Goal: Task Accomplishment & Management: Use online tool/utility

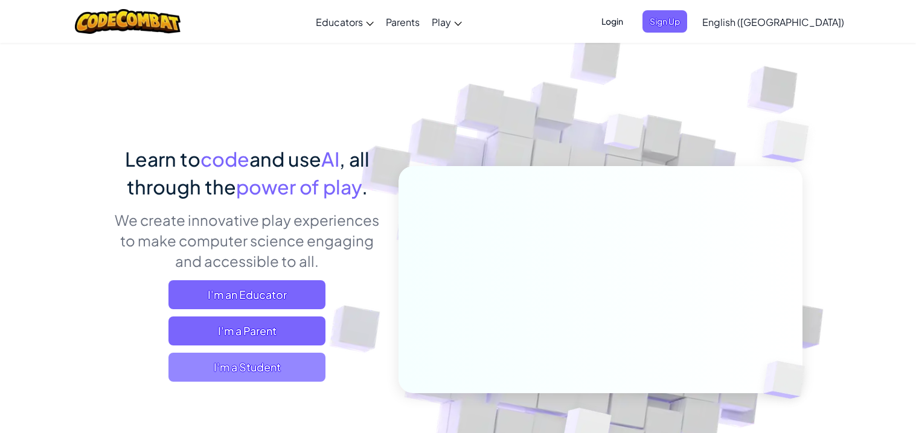
click at [265, 368] on span "I'm a Student" at bounding box center [246, 367] width 157 height 29
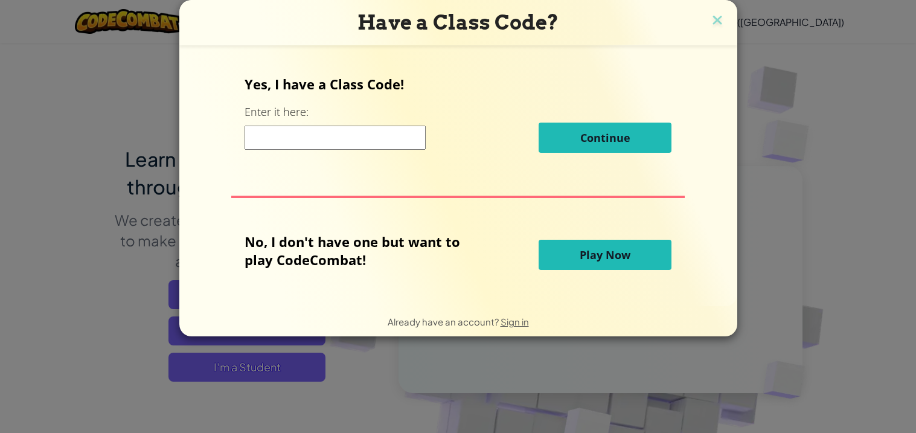
click at [632, 258] on button "Play Now" at bounding box center [605, 255] width 133 height 30
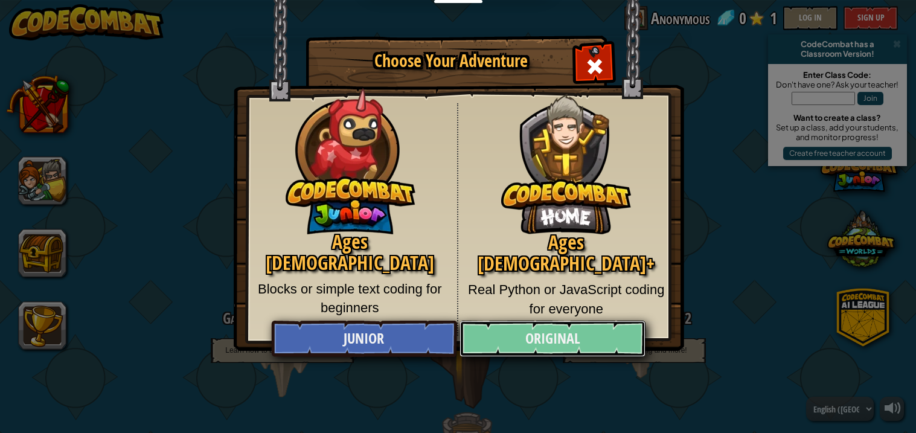
click at [486, 343] on link "Original" at bounding box center [553, 339] width 186 height 36
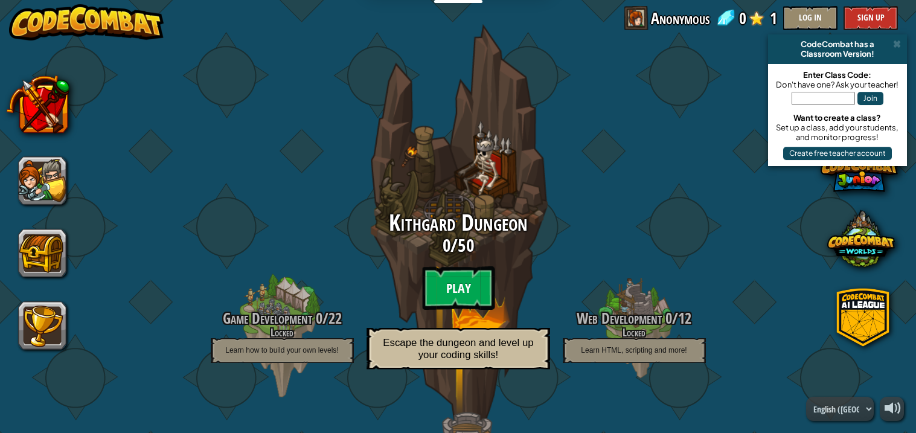
click at [457, 293] on btn "Play" at bounding box center [458, 287] width 72 height 43
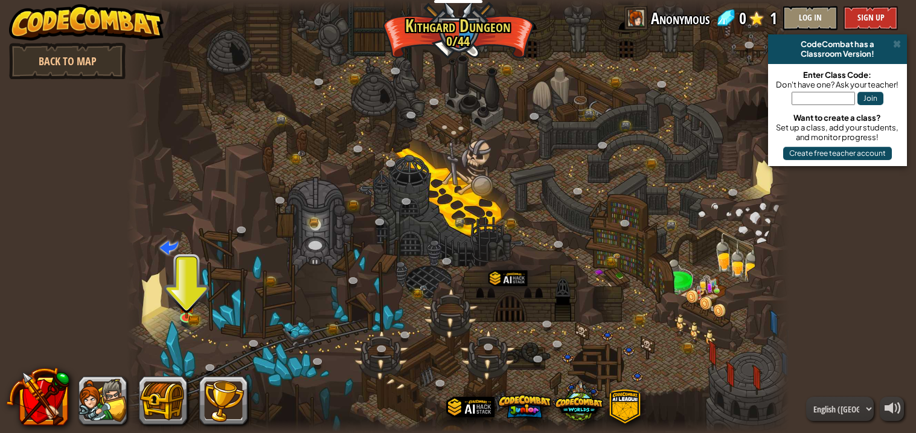
click at [174, 318] on div at bounding box center [458, 216] width 662 height 433
click at [184, 313] on img at bounding box center [186, 298] width 16 height 36
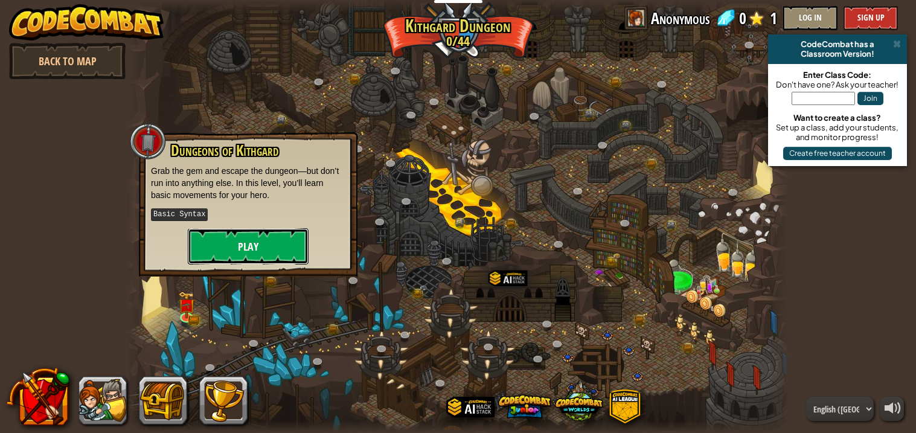
click at [243, 233] on button "Play" at bounding box center [248, 246] width 121 height 36
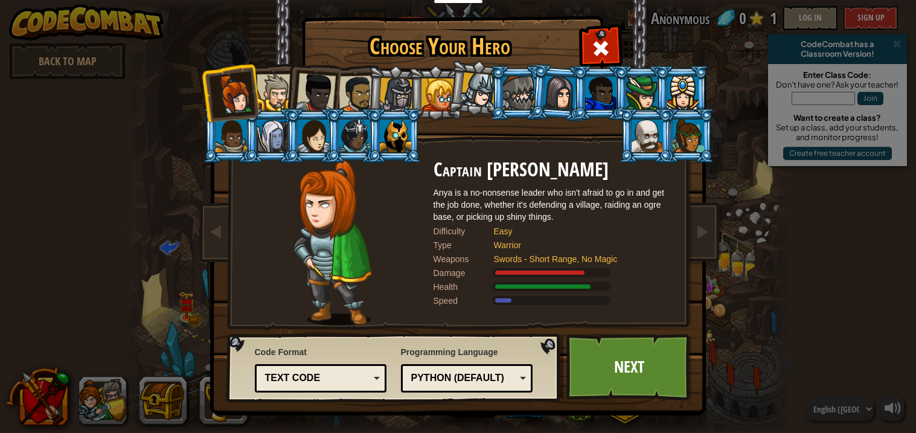
click at [265, 97] on div at bounding box center [275, 92] width 37 height 37
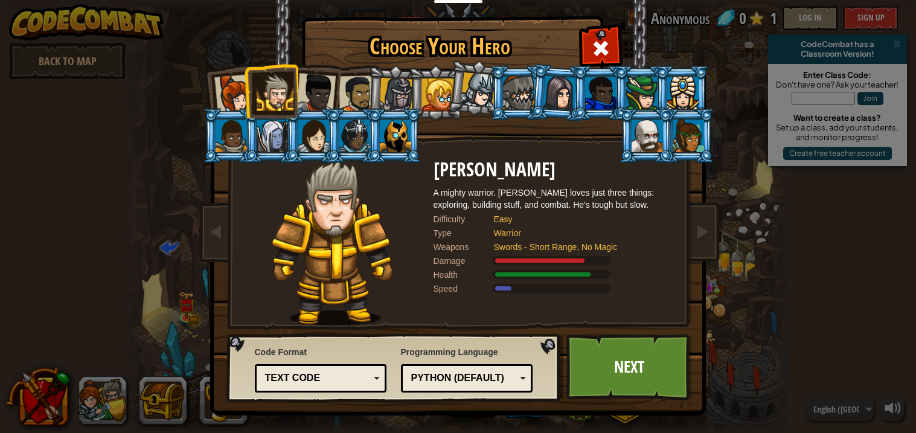
click at [493, 376] on div "Python (Default)" at bounding box center [463, 378] width 104 height 14
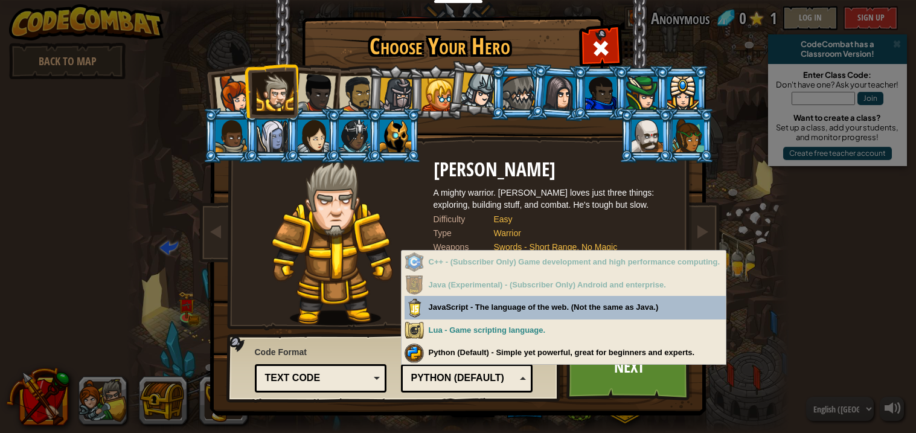
click at [493, 376] on div "Python (Default)" at bounding box center [463, 378] width 104 height 14
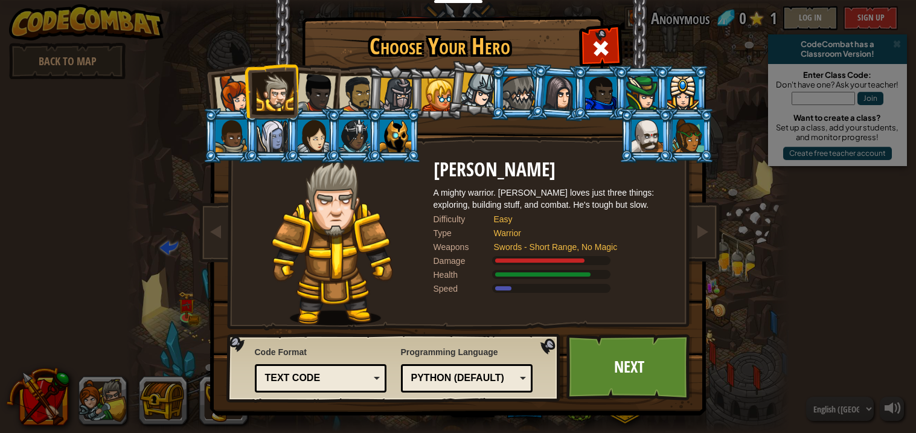
click at [302, 391] on div "Text code Blocks and code Blocks Blocks (Icons) Text code" at bounding box center [321, 378] width 132 height 28
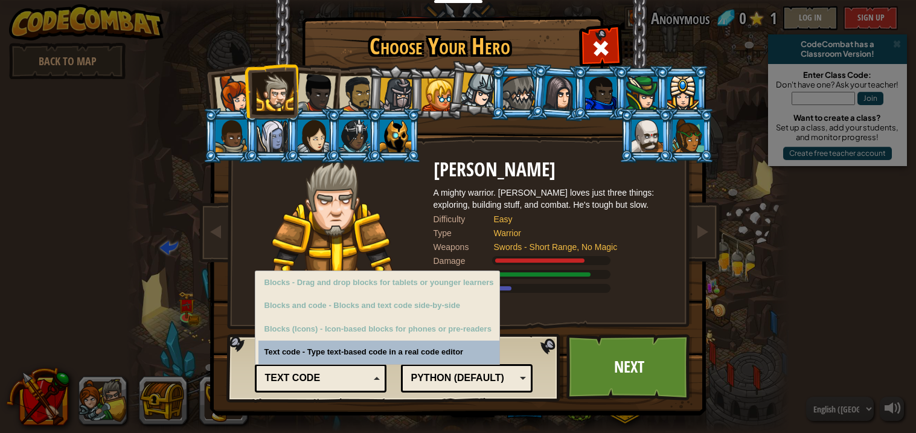
click at [311, 385] on div "Text code" at bounding box center [321, 378] width 117 height 19
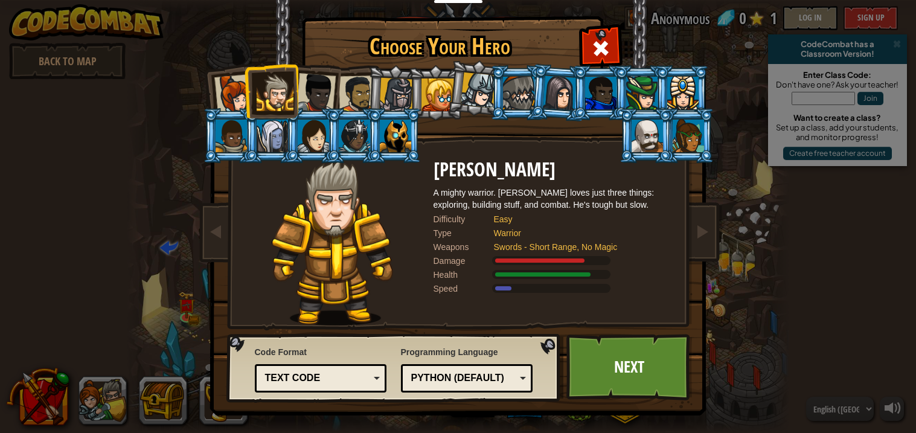
click at [521, 90] on div at bounding box center [518, 93] width 31 height 33
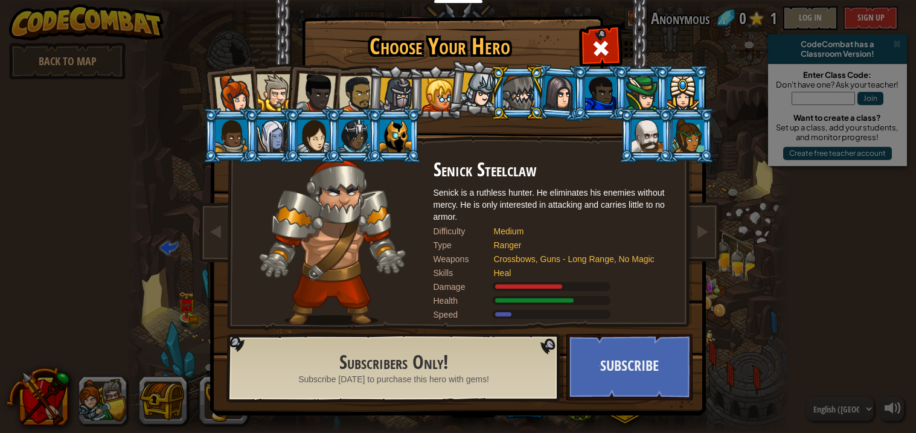
click at [278, 71] on li at bounding box center [271, 90] width 54 height 55
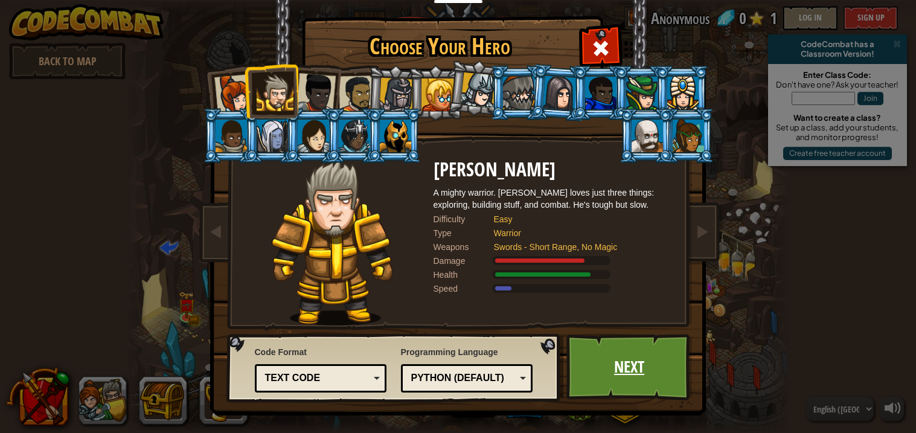
click at [577, 359] on link "Next" at bounding box center [629, 367] width 126 height 66
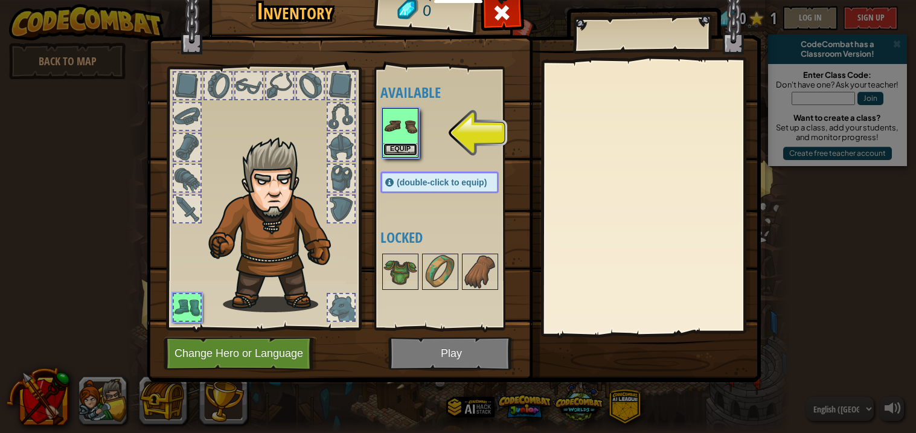
click at [401, 143] on button "Equip" at bounding box center [400, 149] width 34 height 13
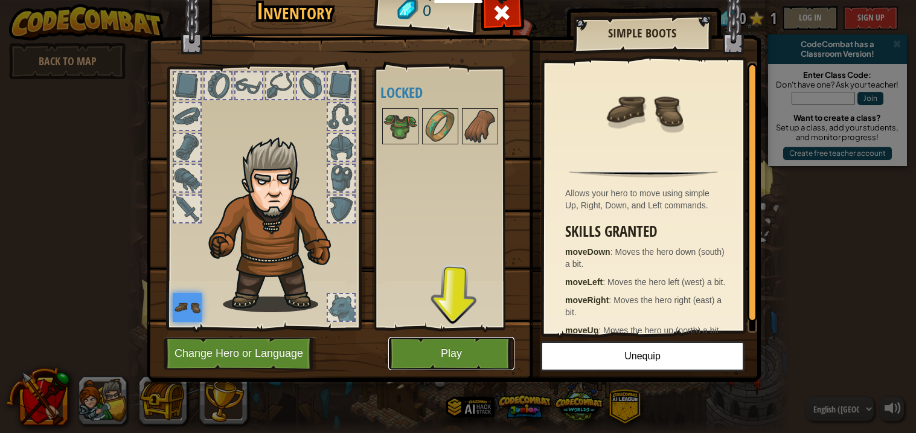
click at [453, 353] on button "Play" at bounding box center [451, 353] width 126 height 33
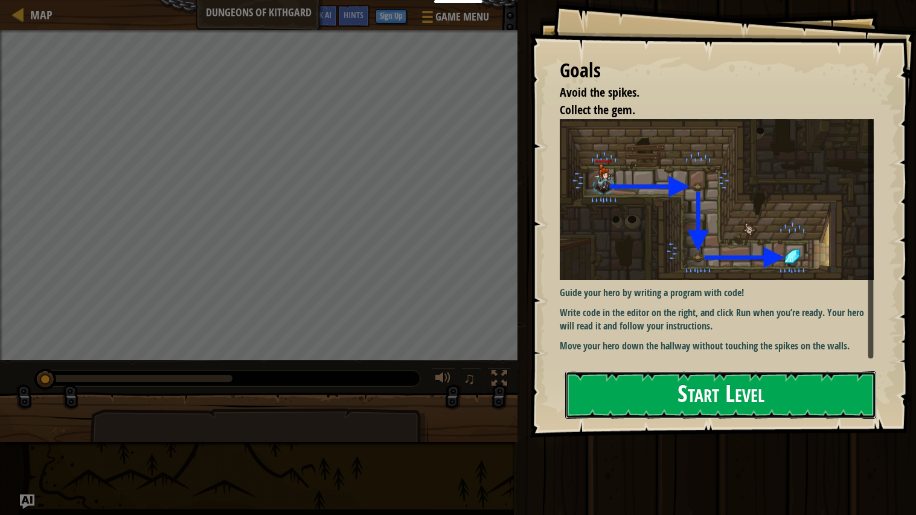
click at [643, 402] on button "Start Level" at bounding box center [720, 395] width 311 height 48
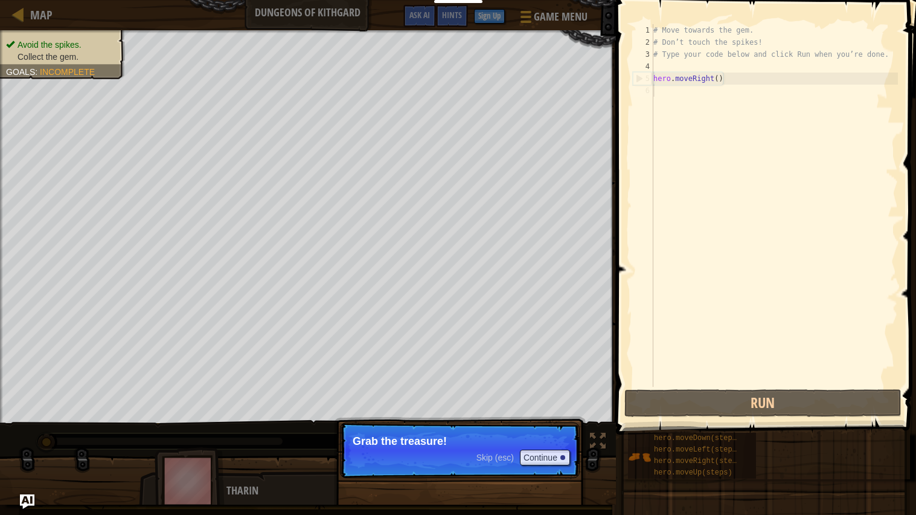
click at [474, 432] on p "Grab the treasure!" at bounding box center [460, 441] width 214 height 12
click at [524, 432] on button "Continue" at bounding box center [545, 457] width 50 height 16
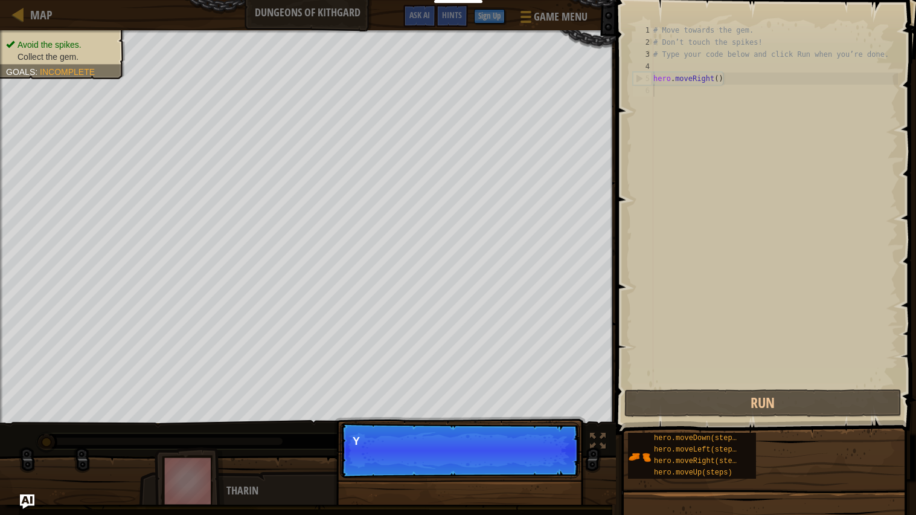
scroll to position [5, 0]
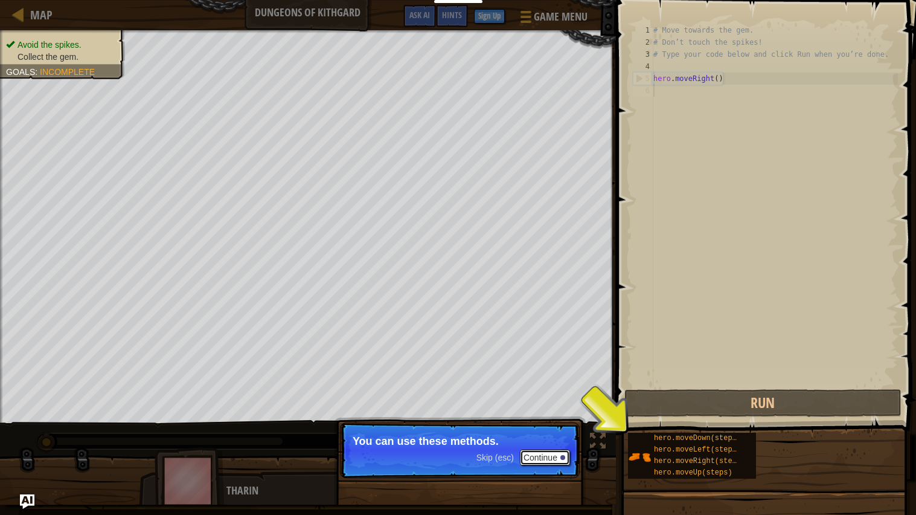
click at [558, 432] on button "Continue" at bounding box center [545, 457] width 50 height 16
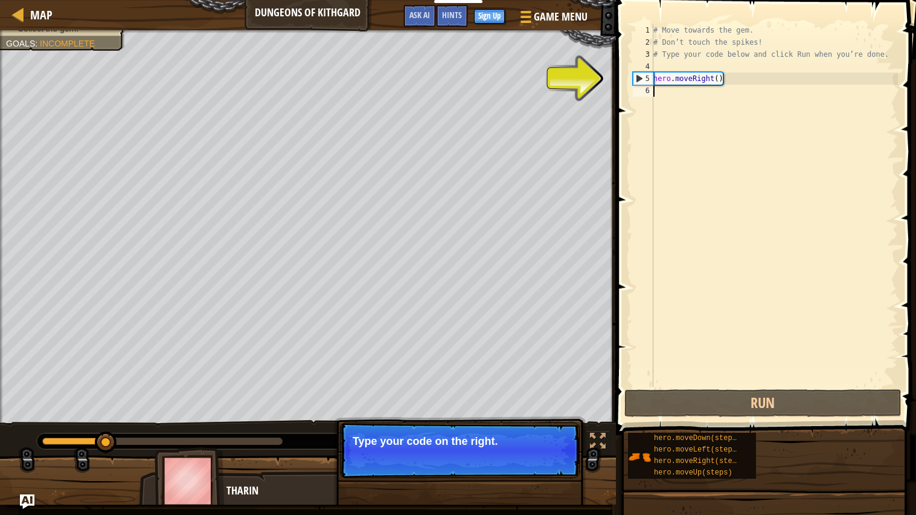
click at [558, 432] on button "Continue" at bounding box center [545, 457] width 50 height 16
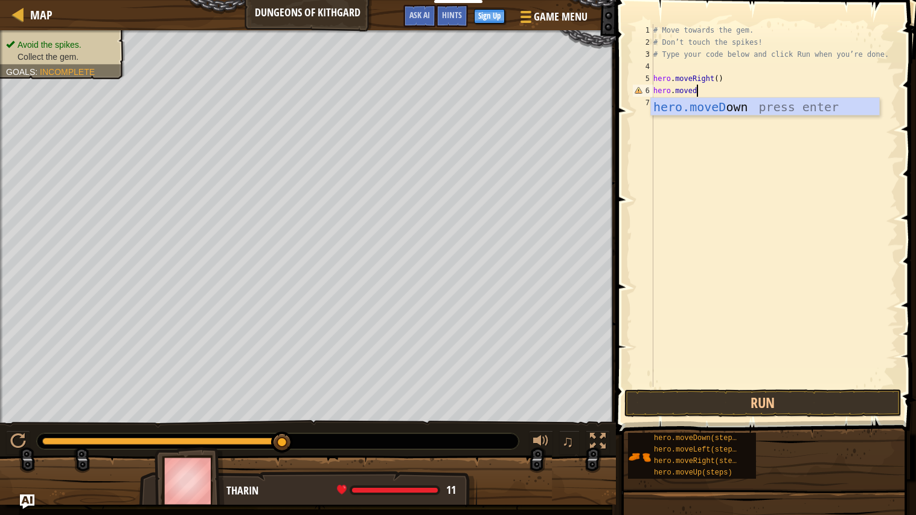
scroll to position [5, 3]
type textarea "hero.movedown"
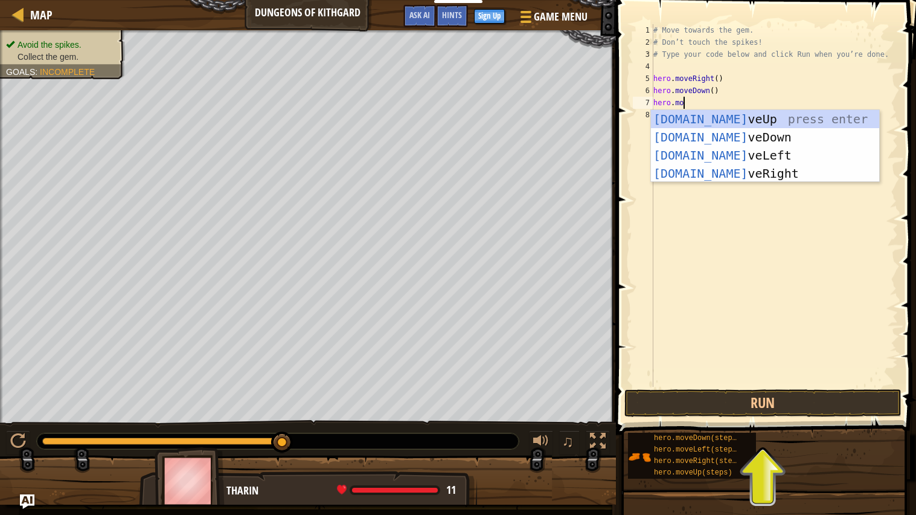
scroll to position [5, 2]
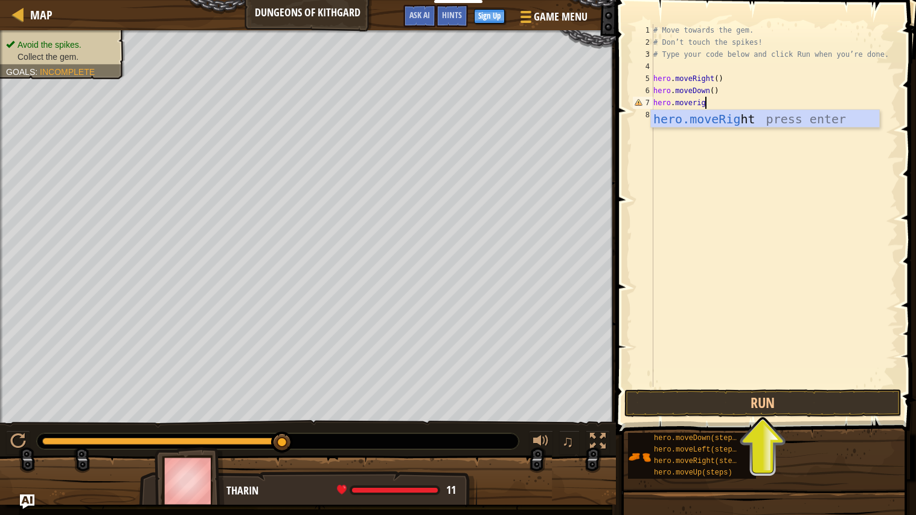
type textarea "hero.moveright"
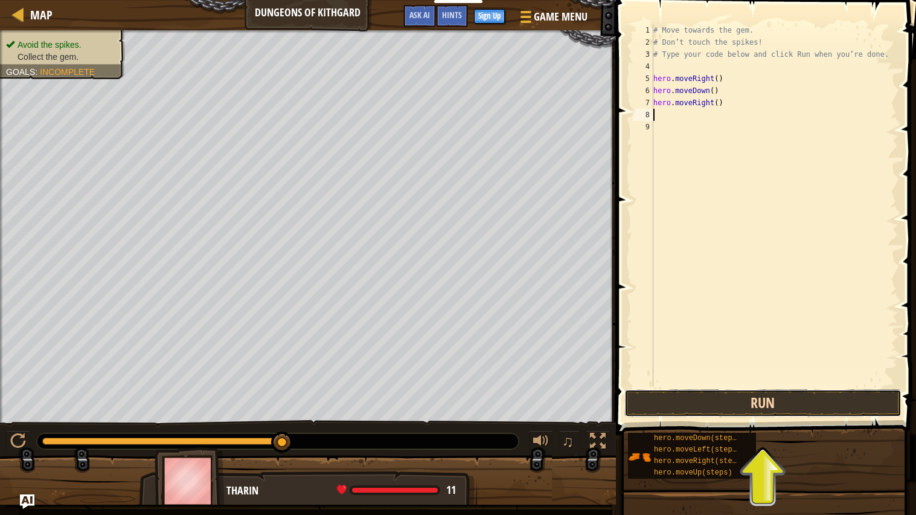
click at [791, 409] on button "Run" at bounding box center [762, 403] width 277 height 28
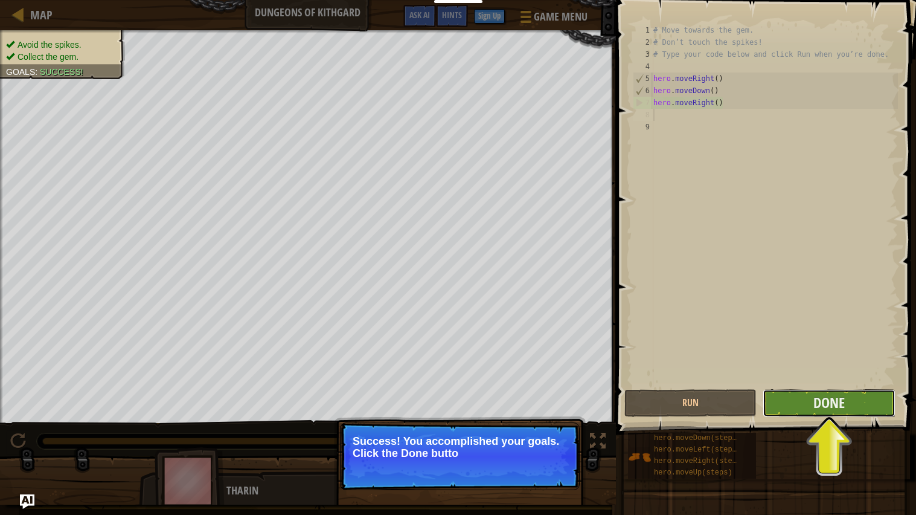
click at [797, 410] on button "Done" at bounding box center [829, 403] width 132 height 28
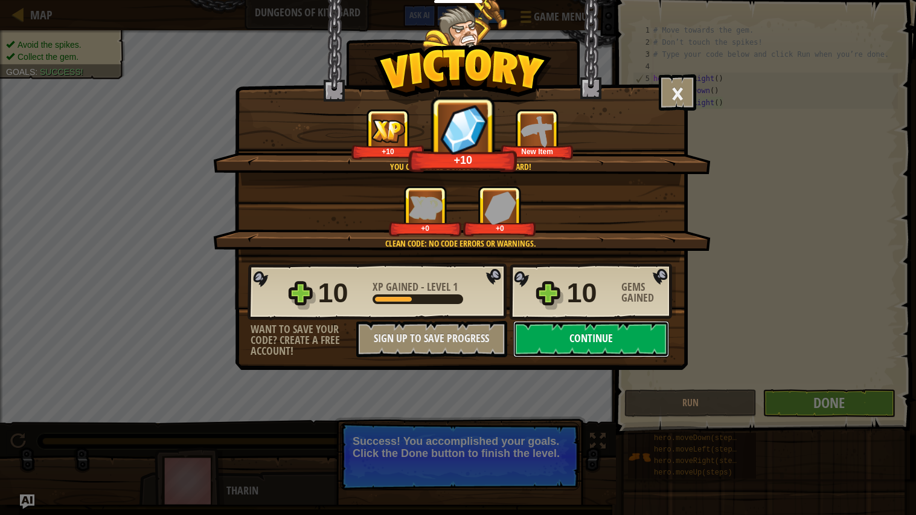
click at [536, 357] on button "Continue" at bounding box center [591, 339] width 156 height 36
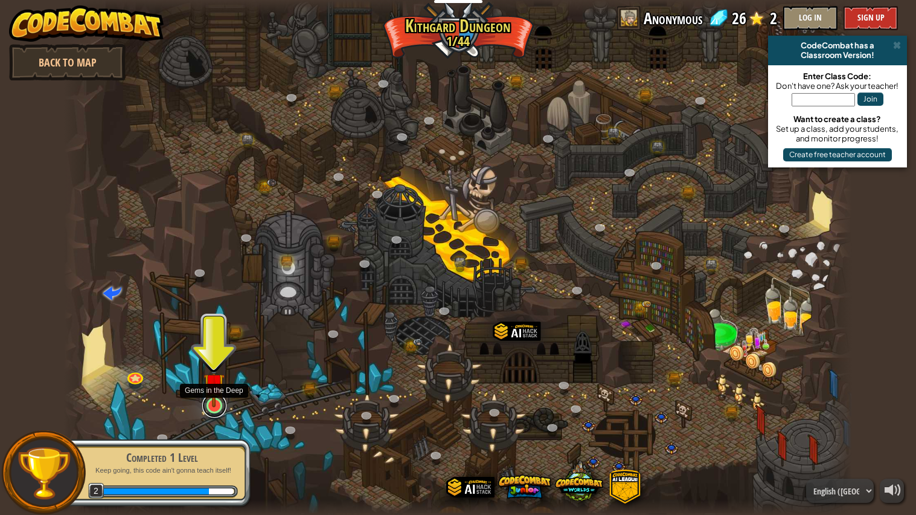
click at [219, 409] on link at bounding box center [214, 405] width 24 height 24
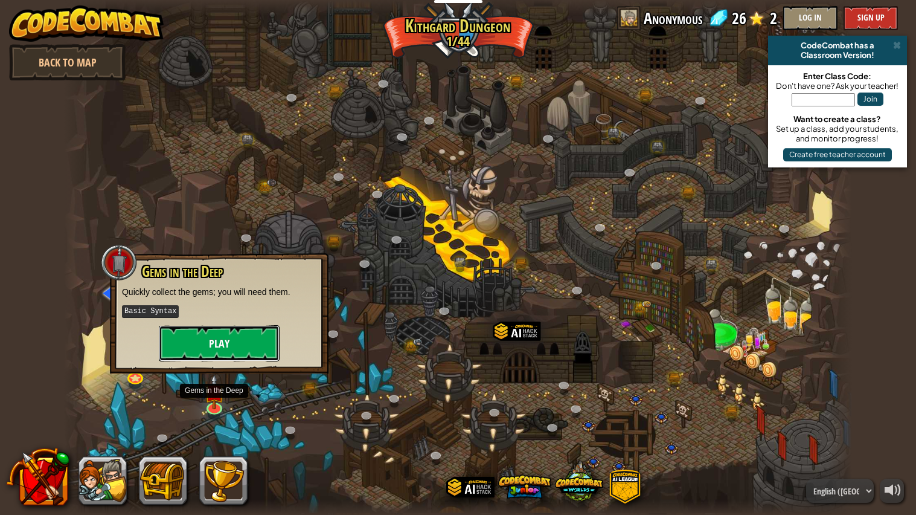
click at [225, 339] on button "Play" at bounding box center [219, 343] width 121 height 36
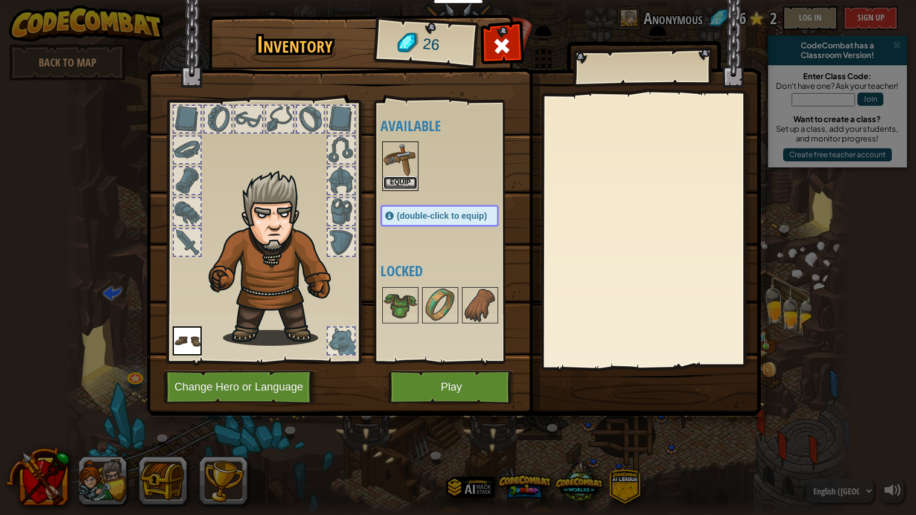
click at [399, 187] on button "Equip" at bounding box center [400, 182] width 34 height 13
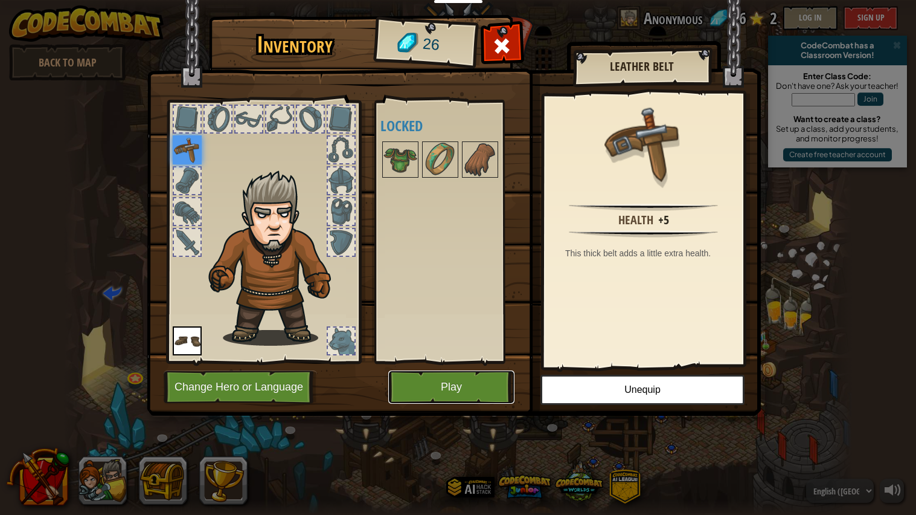
click at [419, 380] on button "Play" at bounding box center [451, 386] width 126 height 33
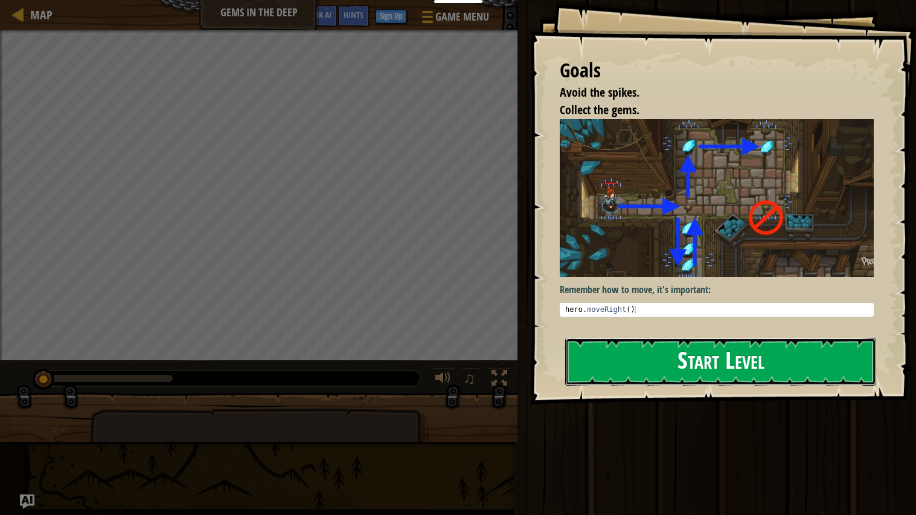
click at [702, 359] on button "Start Level" at bounding box center [720, 362] width 311 height 48
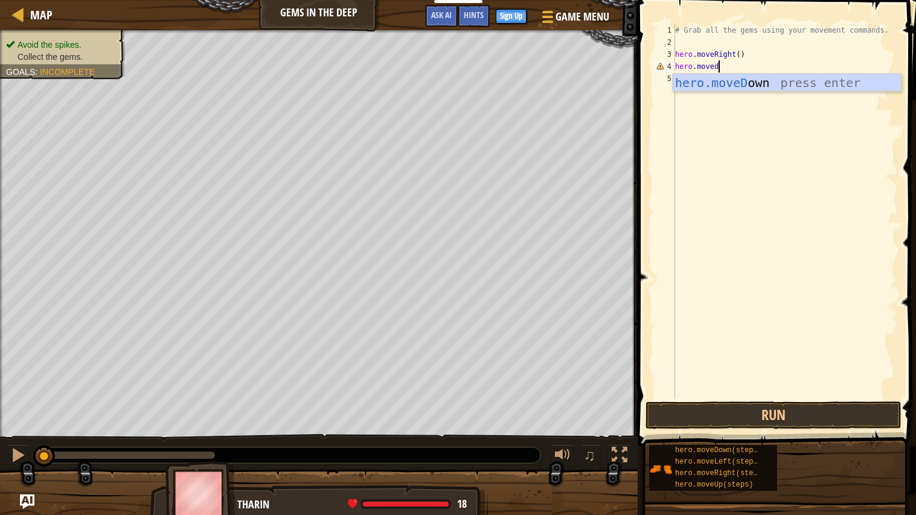
scroll to position [5, 3]
type textarea "hero.movedown"
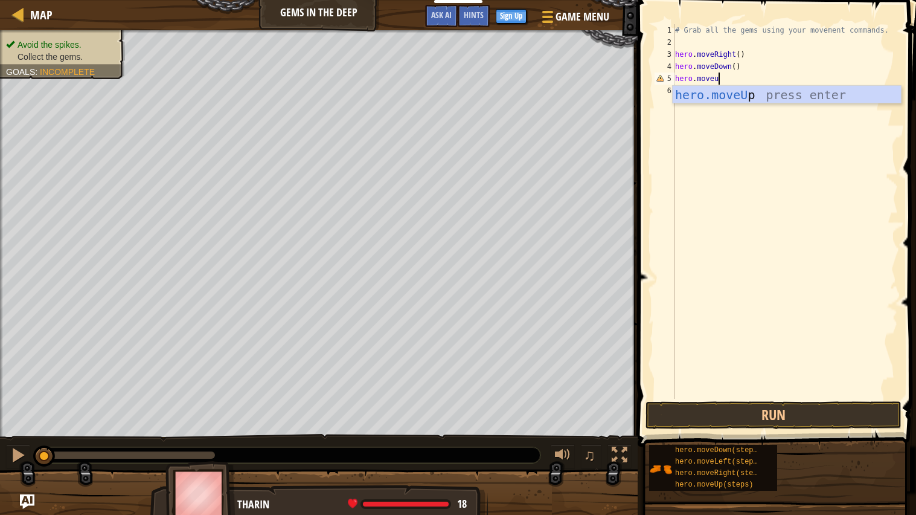
scroll to position [5, 2]
type textarea "hero.moveup"
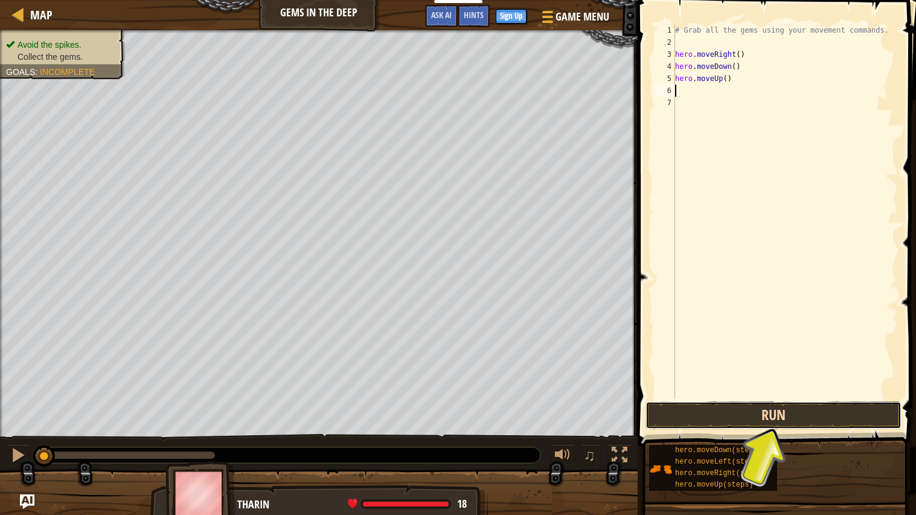
click at [812, 425] on button "Run" at bounding box center [774, 415] width 256 height 28
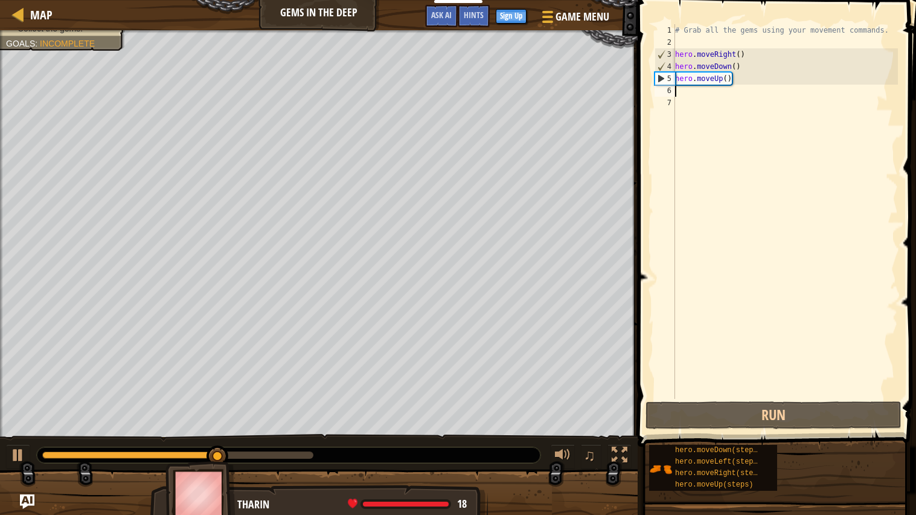
click at [729, 82] on div "# Grab all the gems using your movement commands. hero . moveRight ( ) hero . m…" at bounding box center [785, 223] width 225 height 399
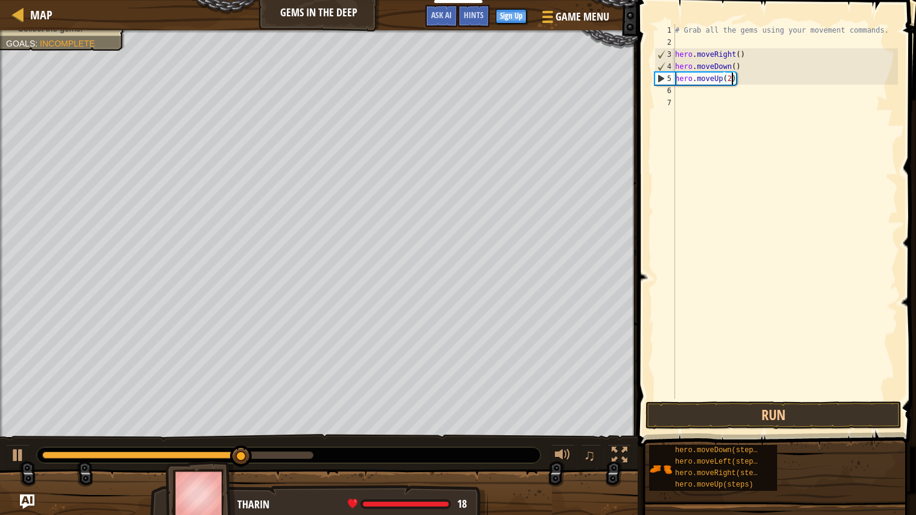
scroll to position [5, 4]
type textarea "hero.moveUp(2)"
click at [772, 421] on button "Run" at bounding box center [774, 415] width 256 height 28
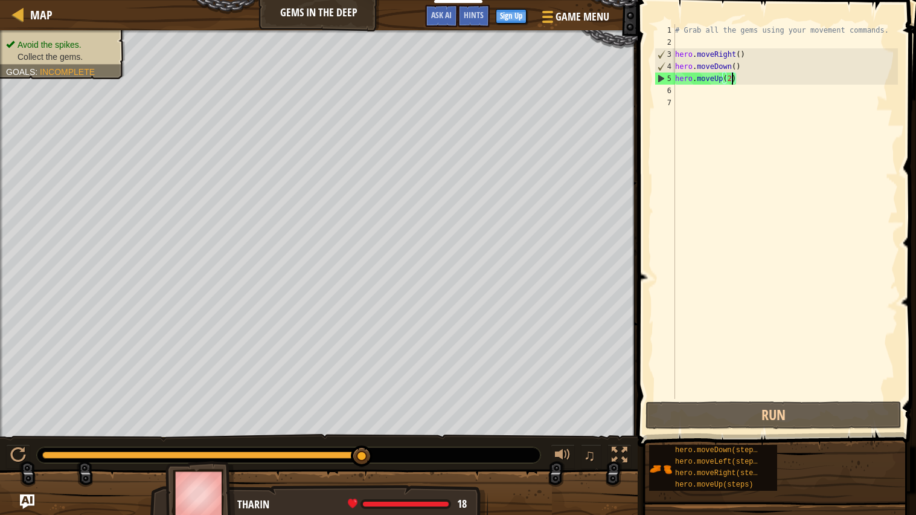
click at [698, 100] on div "# Grab all the gems using your movement commands. hero . moveRight ( ) hero . m…" at bounding box center [785, 223] width 225 height 399
click at [691, 92] on div "# Grab all the gems using your movement commands. hero . moveRight ( ) hero . m…" at bounding box center [785, 223] width 225 height 399
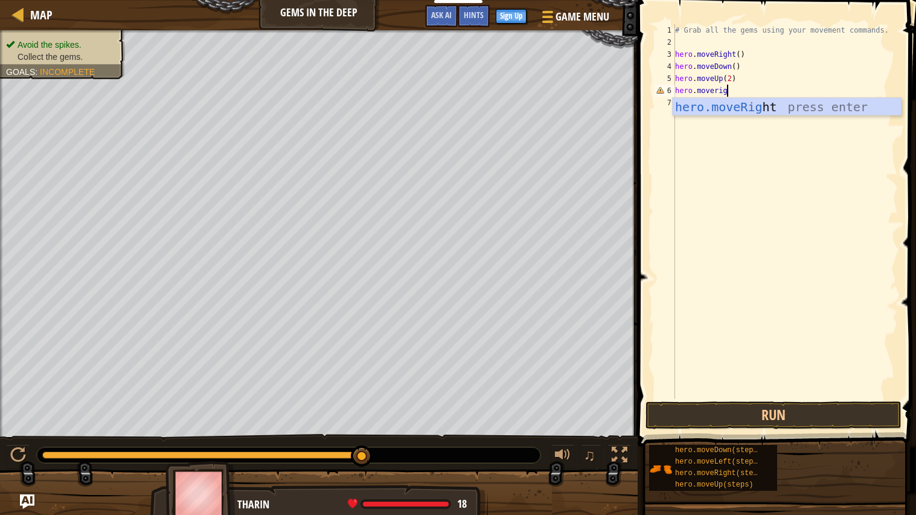
scroll to position [5, 4]
type textarea "hero.moveright"
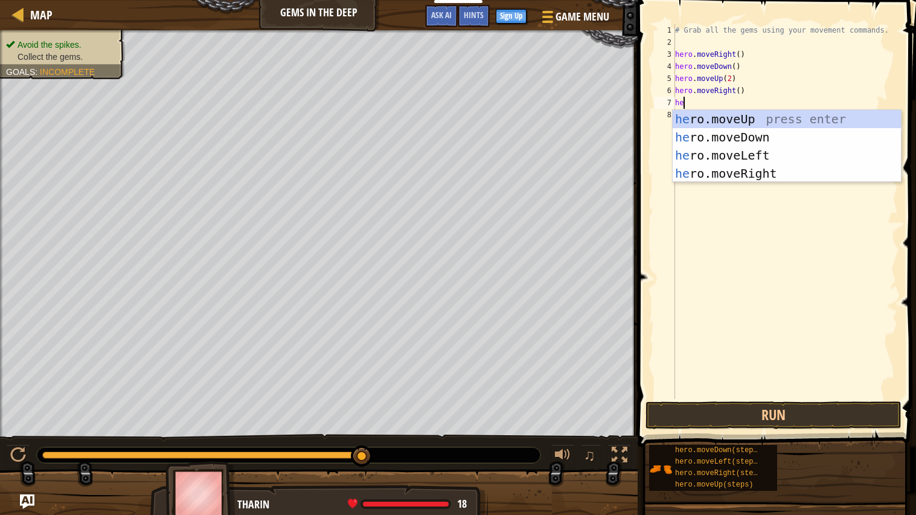
scroll to position [5, 1]
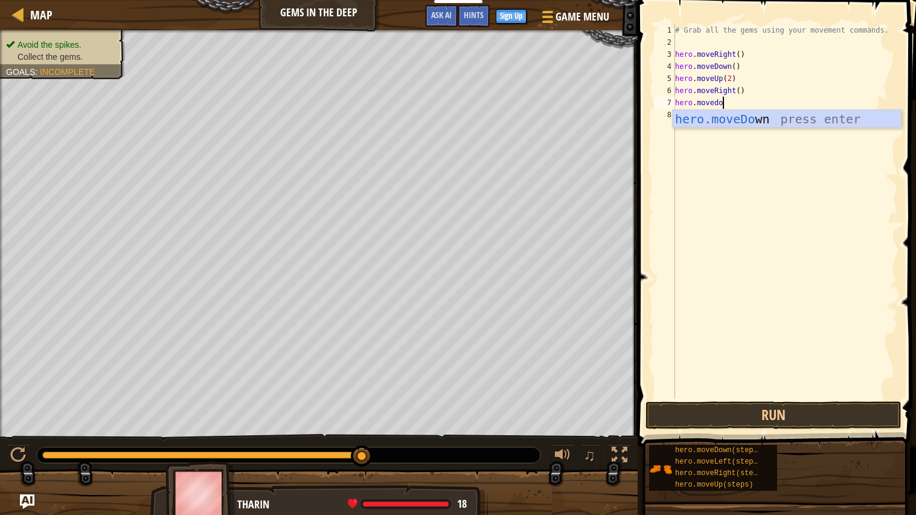
type textarea "hero.movedown"
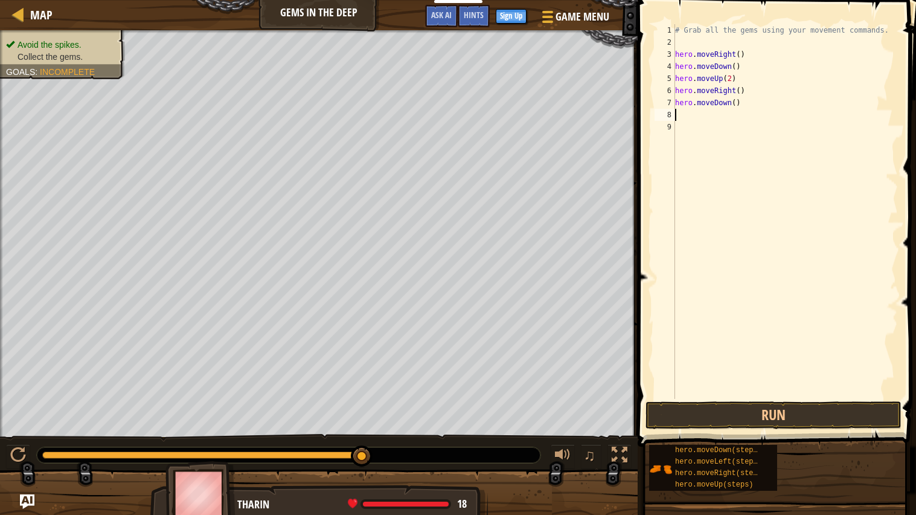
scroll to position [5, 0]
click at [749, 429] on span at bounding box center [778, 206] width 288 height 482
click at [733, 403] on button "Run" at bounding box center [774, 415] width 256 height 28
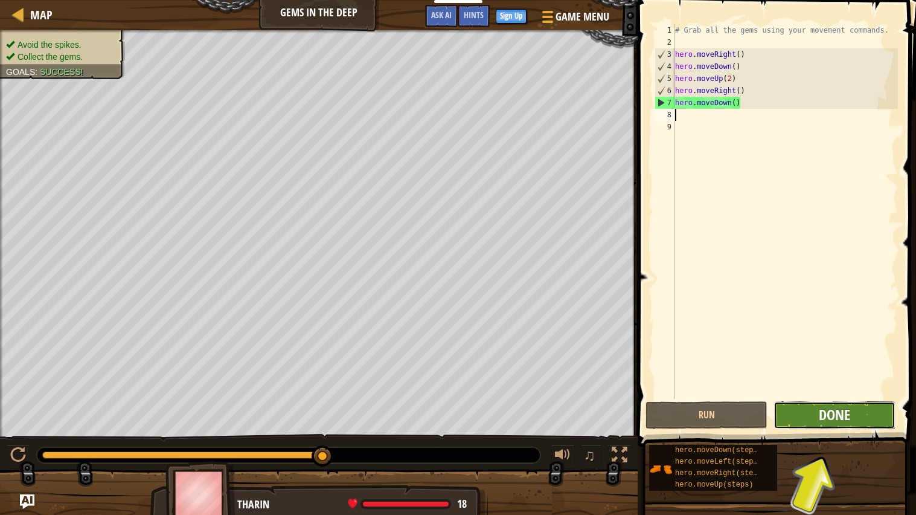
click at [842, 415] on span "Done" at bounding box center [834, 414] width 31 height 19
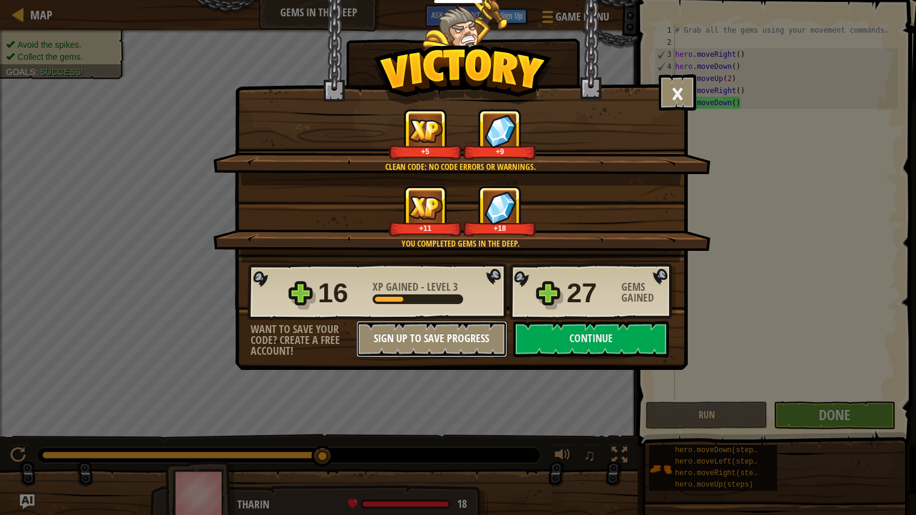
click at [459, 352] on button "Sign Up to Save Progress" at bounding box center [431, 339] width 151 height 36
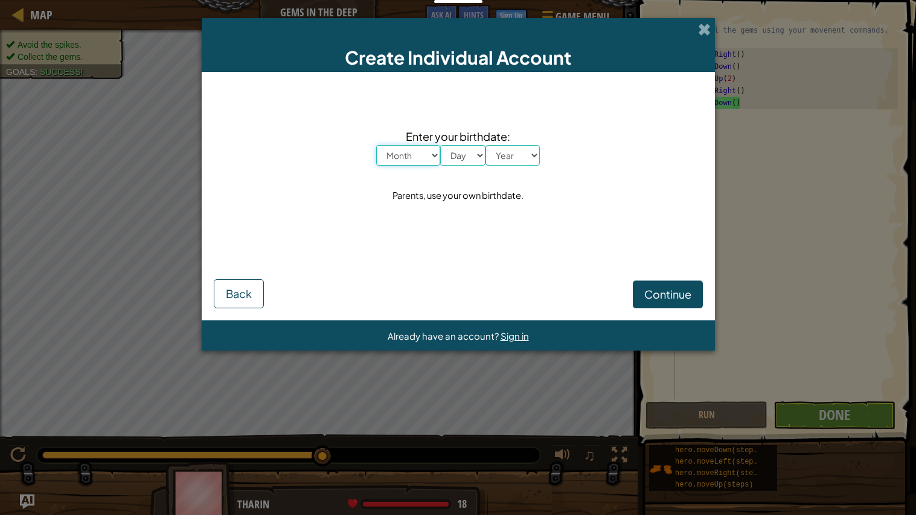
click at [425, 148] on select "Month January February March April May June July August September October Novem…" at bounding box center [408, 155] width 64 height 21
select select "5"
click at [376, 145] on select "Month January February March April May June July August September October Novem…" at bounding box center [408, 155] width 64 height 21
click at [470, 158] on select "Day 1 2 3 4 5 6 7 8 9 10 11 12 13 14 15 16 17 18 19 20 21 22 23 24 25 26 27 28 …" at bounding box center [462, 155] width 45 height 21
select select "14"
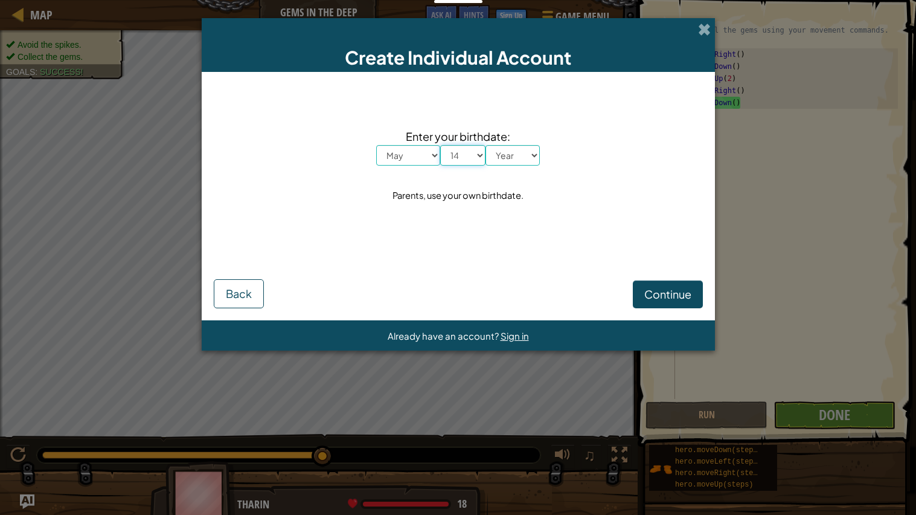
click at [440, 145] on select "Day 1 2 3 4 5 6 7 8 9 10 11 12 13 14 15 16 17 18 19 20 21 22 23 24 25 26 27 28 …" at bounding box center [462, 155] width 45 height 21
click at [521, 147] on select "Year 2025 2024 2023 2022 2021 2020 2019 2018 2017 2016 2015 2014 2013 2012 2011…" at bounding box center [513, 155] width 54 height 21
click at [527, 162] on select "Year 2025 2024 2023 2022 2021 2020 2019 2018 2017 2016 2015 2014 2013 2012 2011…" at bounding box center [513, 155] width 54 height 21
select select "1993"
click at [486, 145] on select "Year 2025 2024 2023 2022 2021 2020 2019 2018 2017 2016 2015 2014 2013 2012 2011…" at bounding box center [513, 155] width 54 height 21
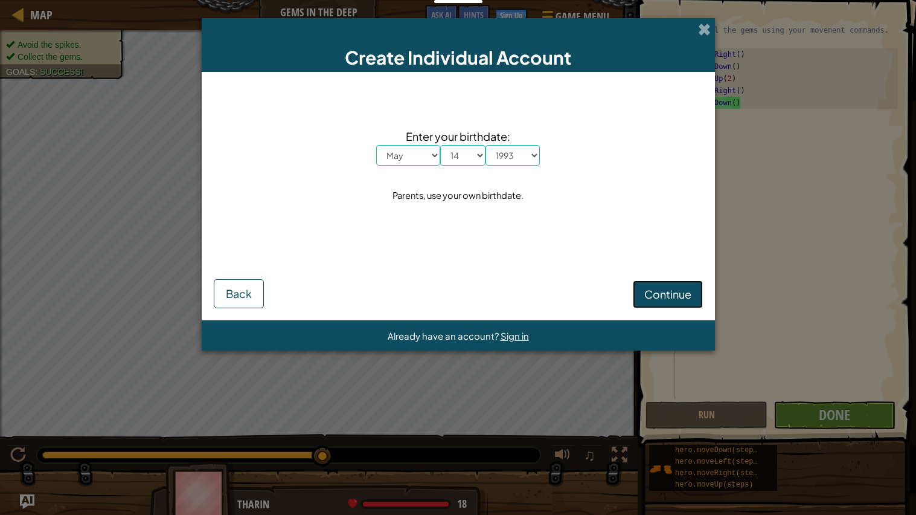
click at [685, 286] on button "Continue" at bounding box center [668, 294] width 70 height 28
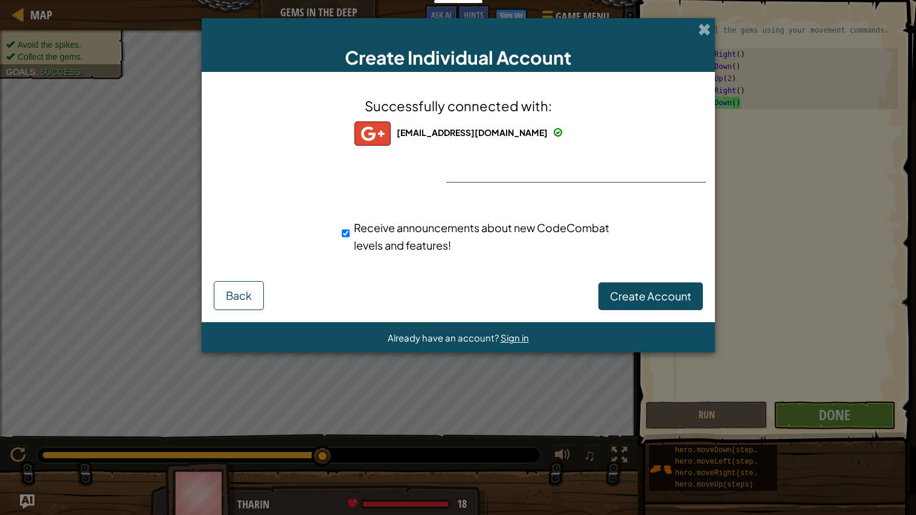
click at [356, 236] on div "Receive announcements about new CodeCombat levels and features!" at bounding box center [479, 236] width 274 height 35
click at [348, 234] on input "Receive announcements about new CodeCombat levels and features!" at bounding box center [346, 233] width 8 height 24
checkbox input "false"
click at [630, 304] on button "Create Account" at bounding box center [650, 296] width 104 height 28
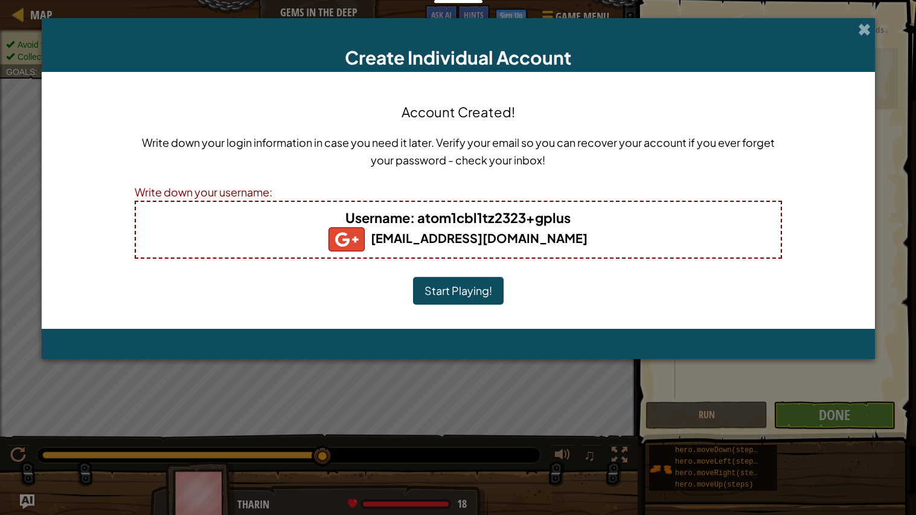
click at [493, 220] on b "Username : atom1cbl1tz2323+gplus" at bounding box center [457, 217] width 225 height 17
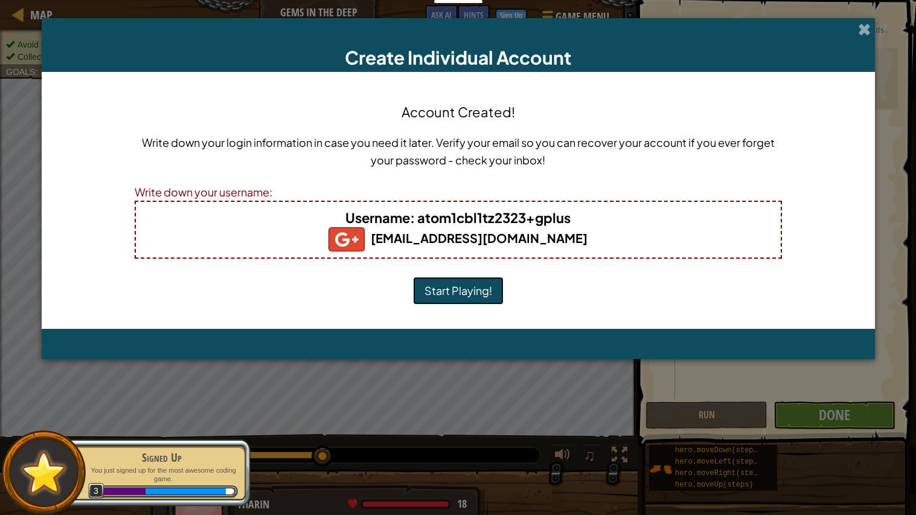
click at [464, 299] on button "Start Playing!" at bounding box center [458, 291] width 91 height 28
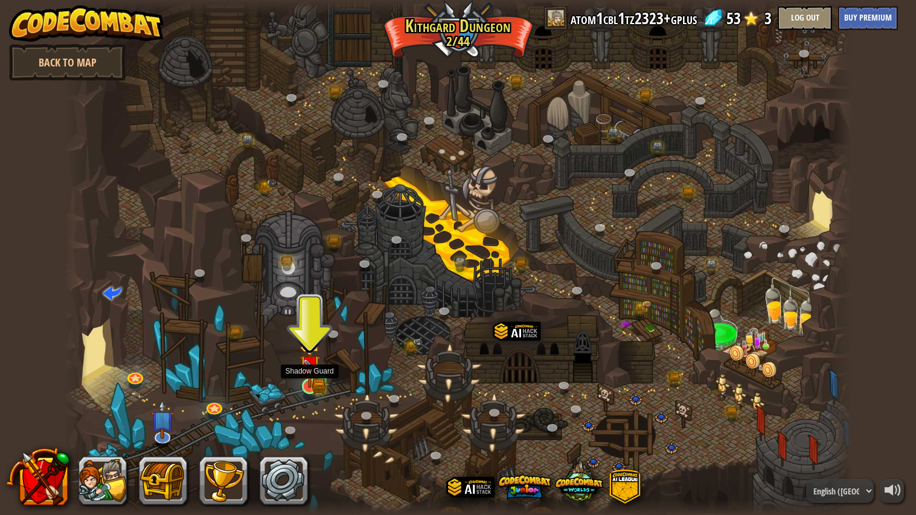
click at [308, 383] on img at bounding box center [310, 364] width 21 height 45
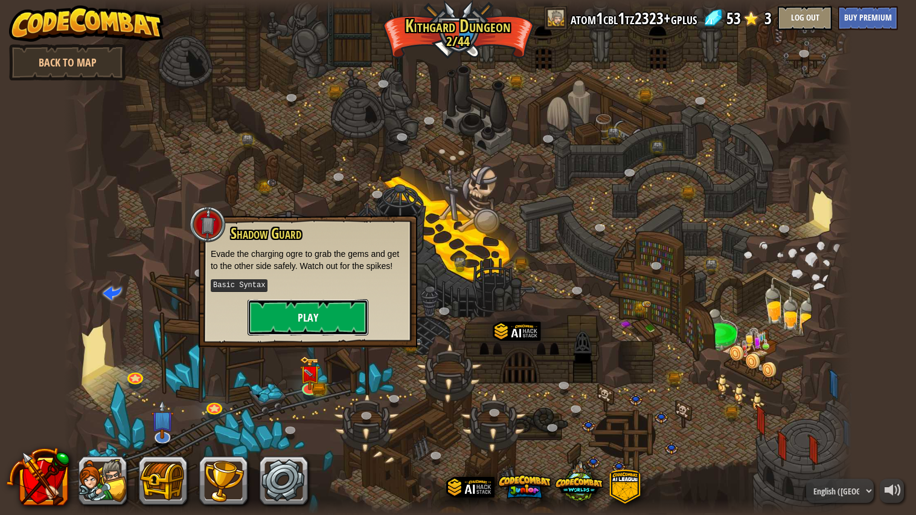
click at [321, 304] on button "Play" at bounding box center [308, 317] width 121 height 36
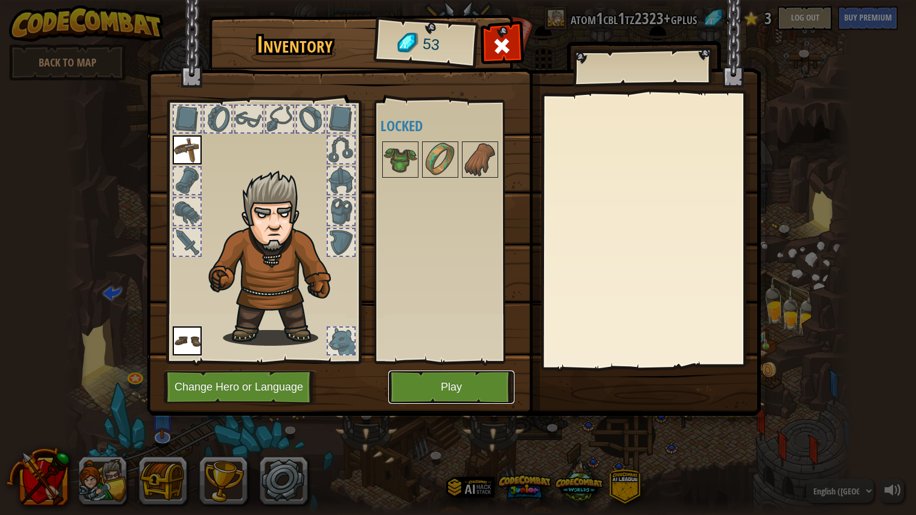
click at [481, 400] on button "Play" at bounding box center [451, 386] width 126 height 33
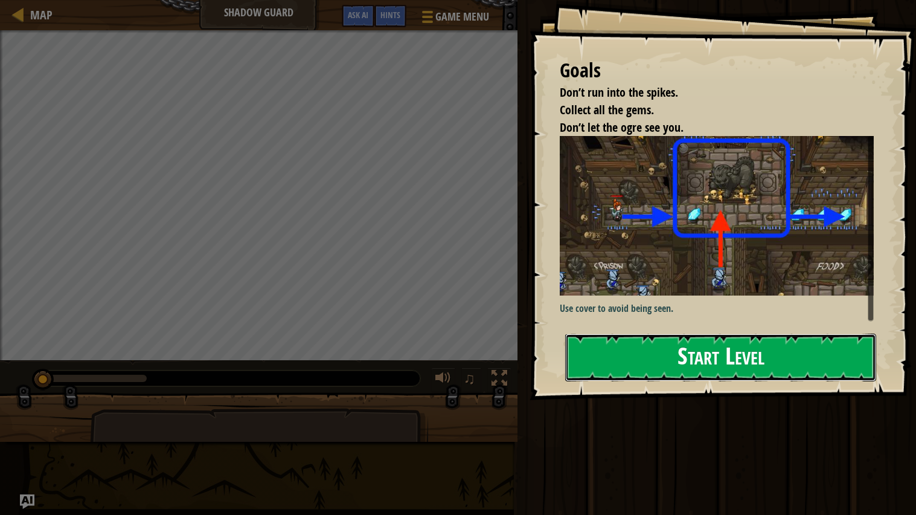
click at [615, 345] on button "Start Level" at bounding box center [720, 357] width 311 height 48
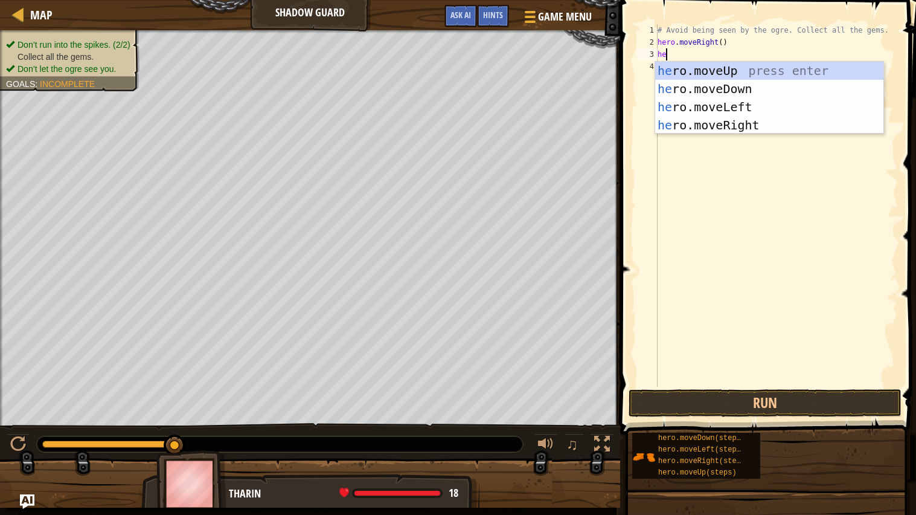
scroll to position [5, 1]
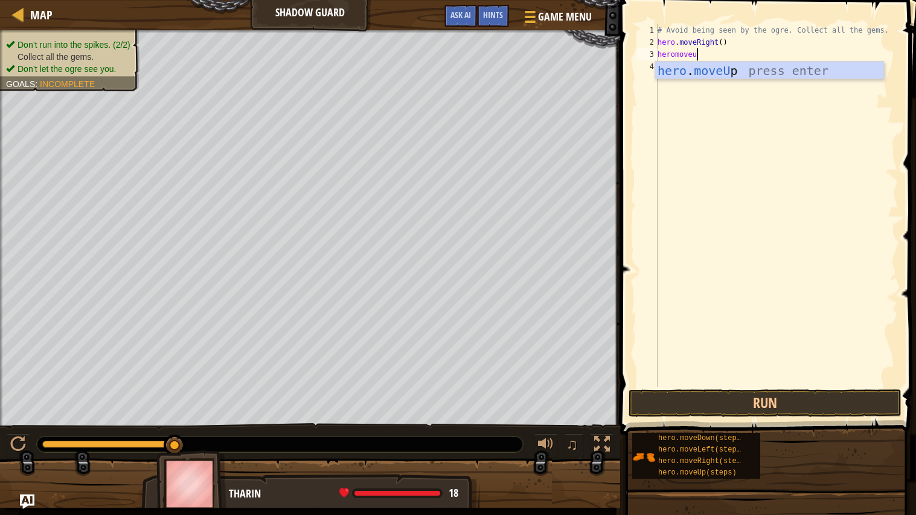
type textarea "heromoveup"
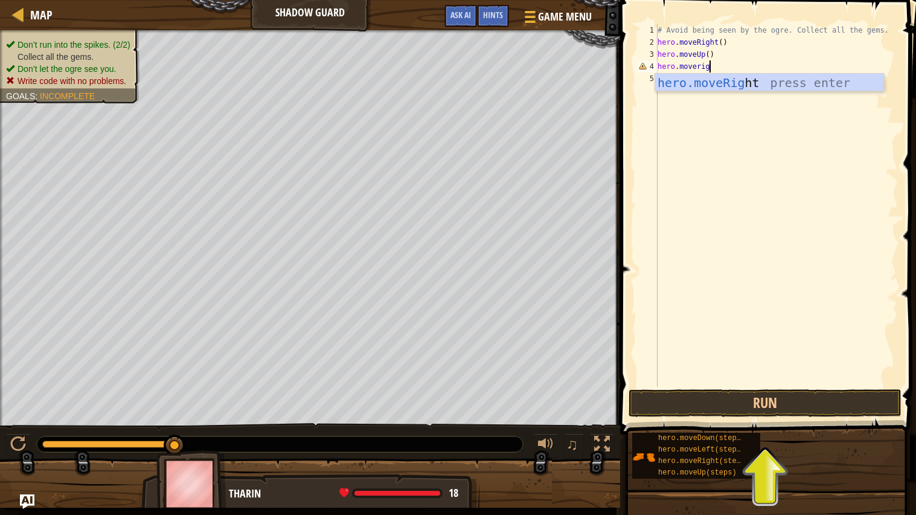
scroll to position [5, 4]
type textarea "hero.moveright"
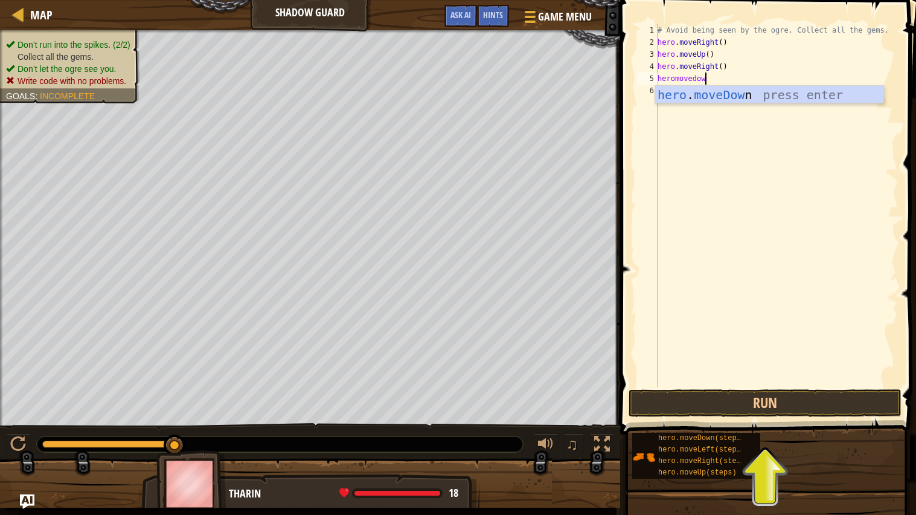
type textarea "heromovedown"
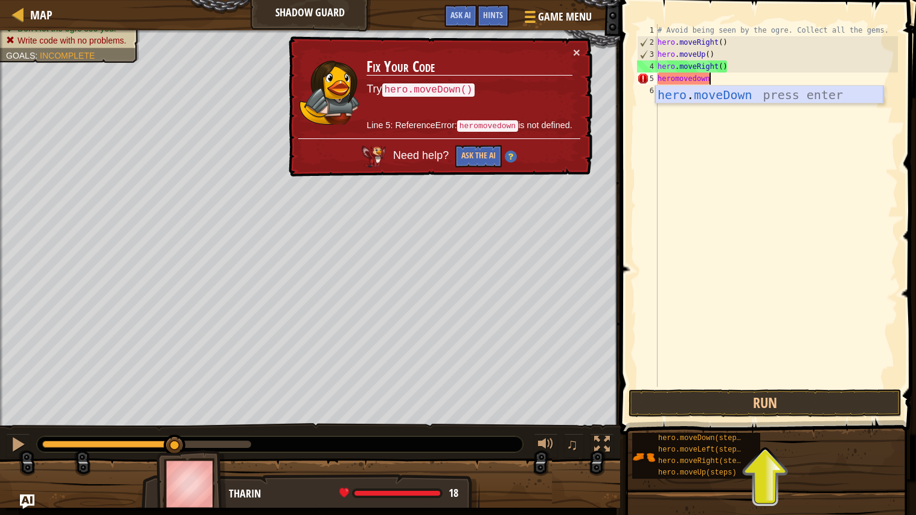
click at [696, 101] on div "hero . moveDown press enter" at bounding box center [769, 113] width 228 height 54
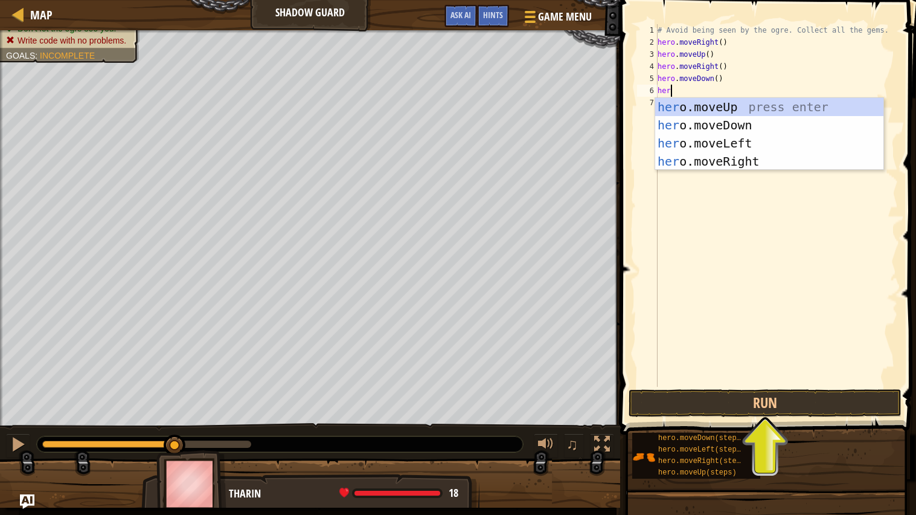
scroll to position [5, 1]
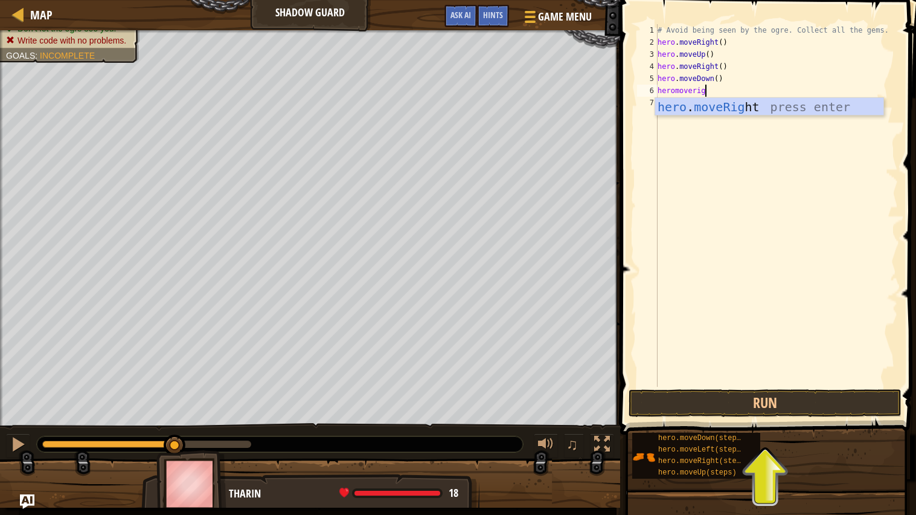
type textarea "heromoverigt"
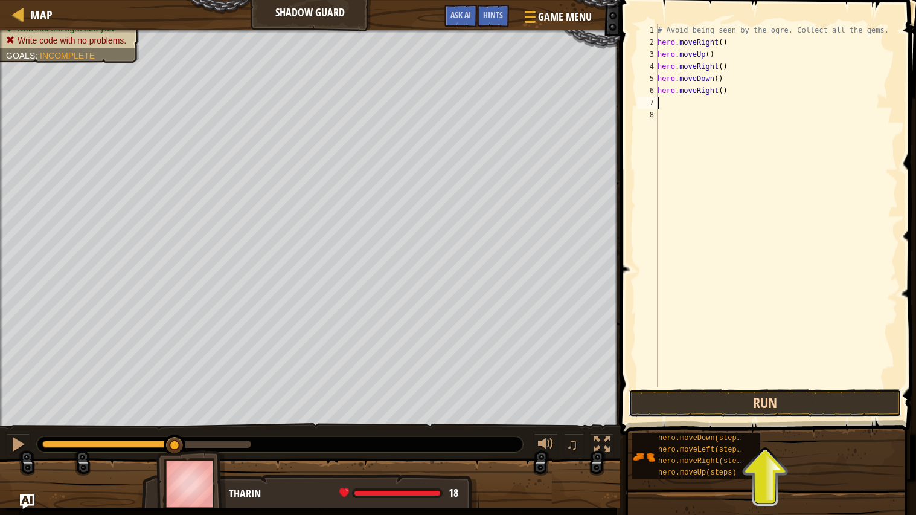
click at [804, 395] on button "Run" at bounding box center [765, 403] width 273 height 28
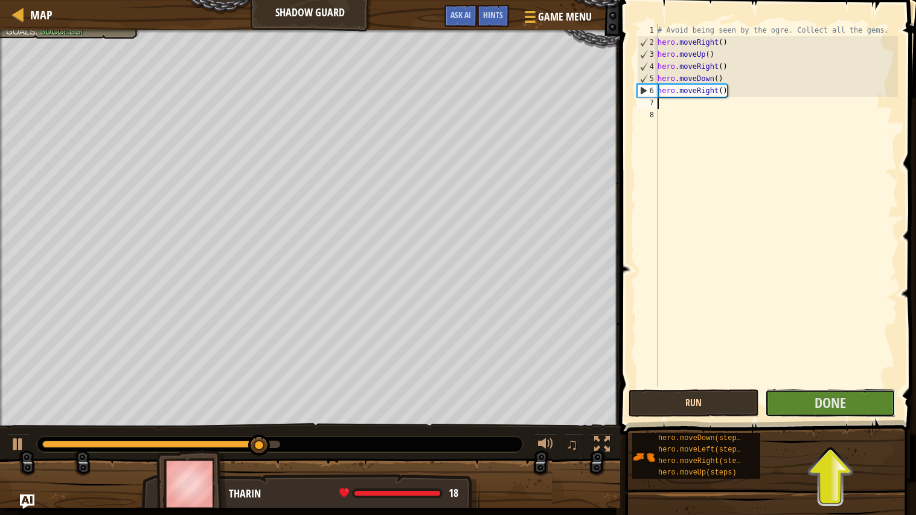
click at [804, 395] on button "Done" at bounding box center [830, 403] width 130 height 28
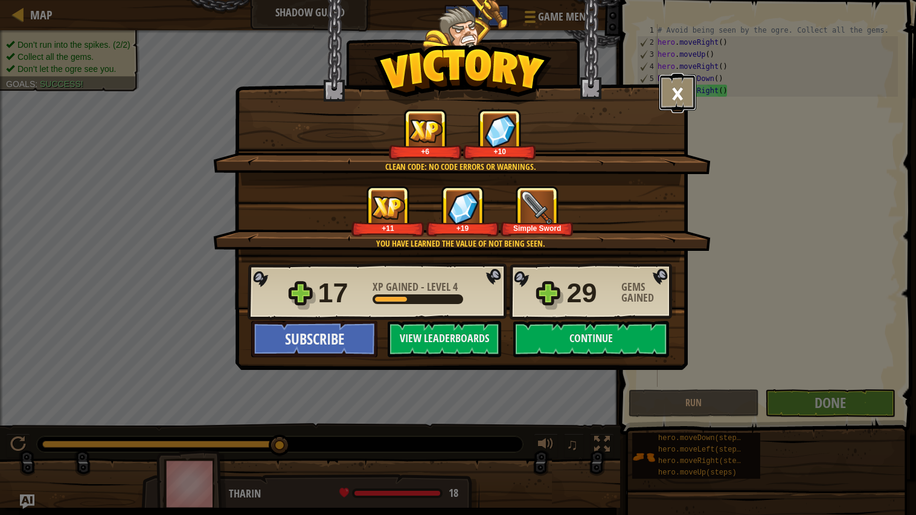
click at [678, 89] on button "×" at bounding box center [677, 92] width 37 height 36
